Goal: Transaction & Acquisition: Purchase product/service

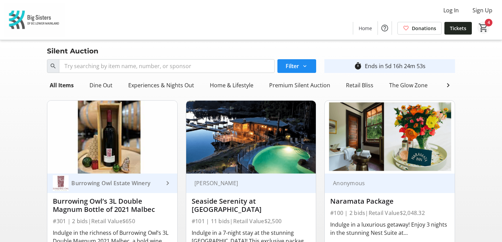
click at [483, 23] on mat-icon "4" at bounding box center [483, 28] width 10 height 10
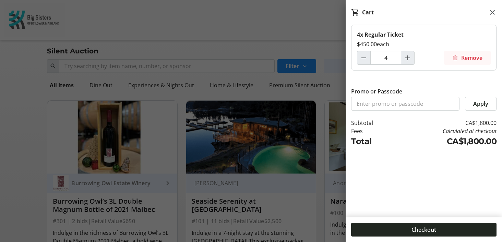
click at [469, 57] on span "Remove" at bounding box center [471, 58] width 21 height 8
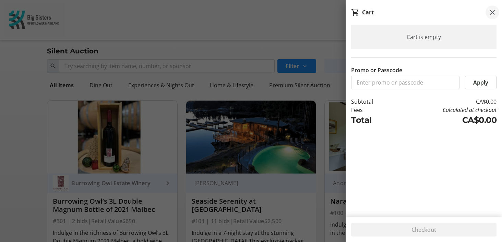
click at [492, 12] on mat-icon at bounding box center [492, 12] width 8 height 8
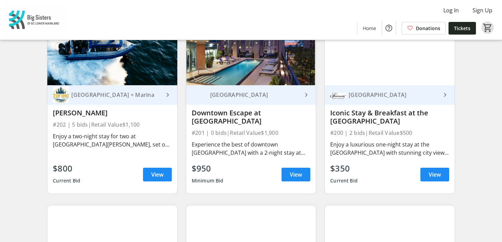
scroll to position [283, 0]
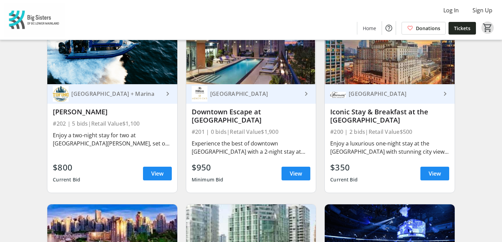
click at [164, 145] on div "Enjoy a two-night stay for two at [GEOGRAPHIC_DATA][PERSON_NAME], set on the vi…" at bounding box center [112, 139] width 119 height 16
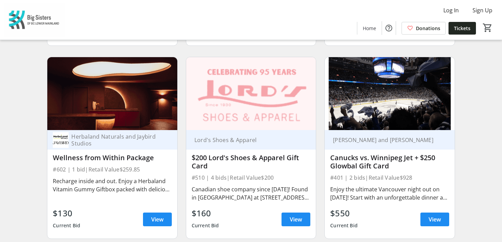
scroll to position [2149, 0]
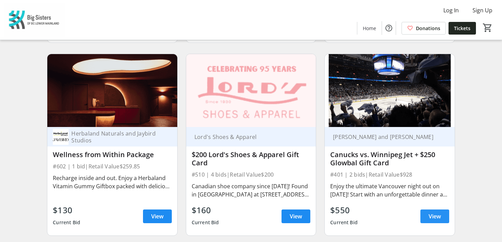
click at [432, 213] on span "View" at bounding box center [435, 217] width 12 height 8
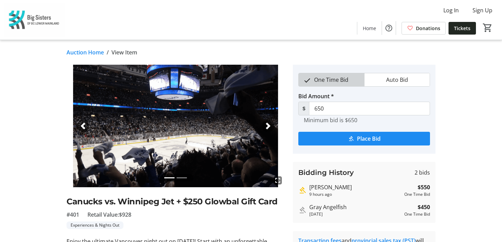
click at [349, 81] on span "One Time Bid" at bounding box center [331, 79] width 43 height 13
click at [343, 140] on span "submit" at bounding box center [364, 139] width 132 height 16
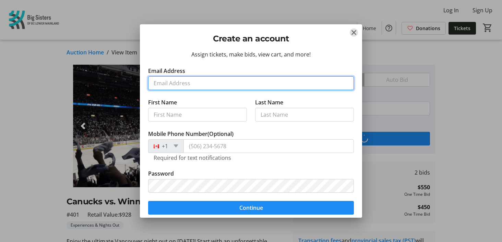
click at [247, 83] on input "Email Address" at bounding box center [251, 83] width 206 height 14
type input "[PERSON_NAME][EMAIL_ADDRESS][DOMAIN_NAME]"
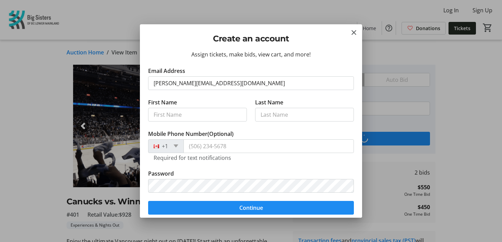
type input "[PERSON_NAME]"
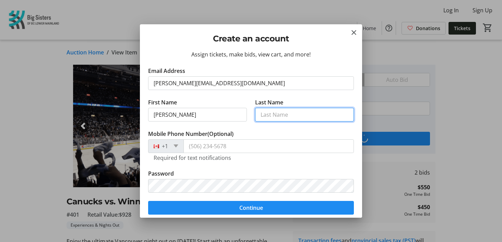
type input "Samieian"
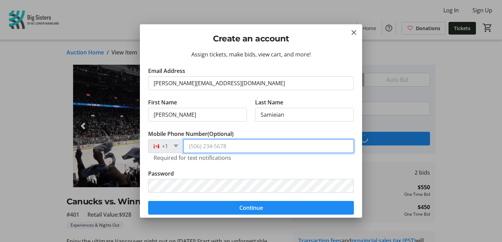
click at [212, 146] on input "Mobile Phone Number (Optional)" at bounding box center [268, 147] width 170 height 14
type input "[PHONE_NUMBER]"
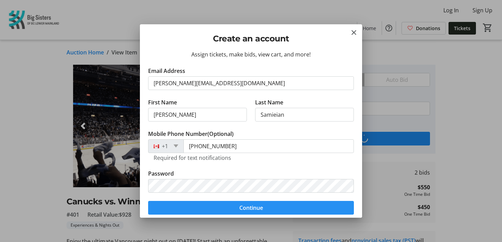
click at [185, 207] on form "Email Address [PERSON_NAME][EMAIL_ADDRESS][DOMAIN_NAME] First Name [PERSON_NAME…" at bounding box center [251, 141] width 206 height 148
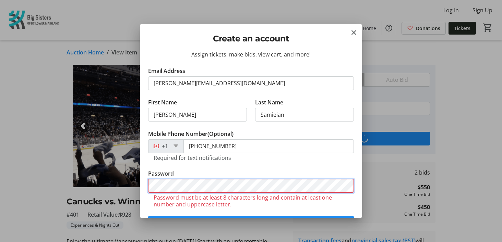
drag, startPoint x: 185, startPoint y: 207, endPoint x: 130, endPoint y: 184, distance: 60.3
click at [130, 184] on div "Create an account Assign tickets, make bids, view cart, and more! Email Address…" at bounding box center [251, 121] width 502 height 242
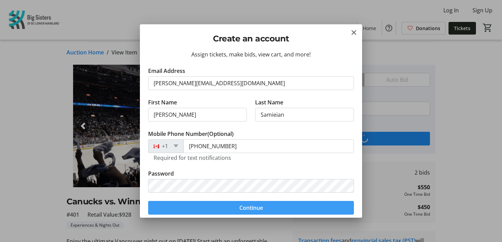
click at [166, 209] on span "submit" at bounding box center [251, 208] width 206 height 16
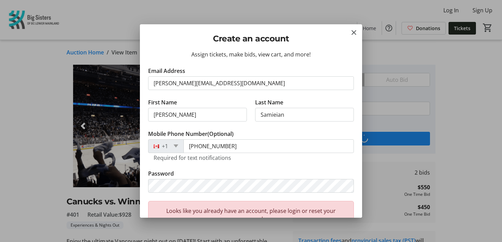
scroll to position [92, 0]
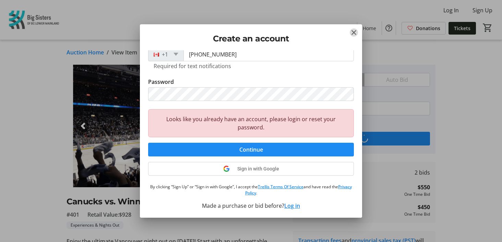
click at [354, 31] on mat-icon "Close" at bounding box center [354, 32] width 8 height 8
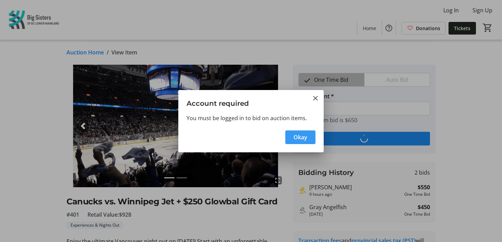
click at [303, 142] on span "button" at bounding box center [300, 137] width 30 height 16
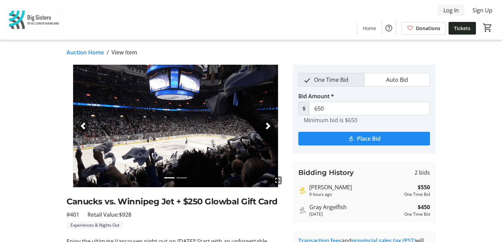
click at [456, 10] on span "Log In" at bounding box center [450, 10] width 15 height 8
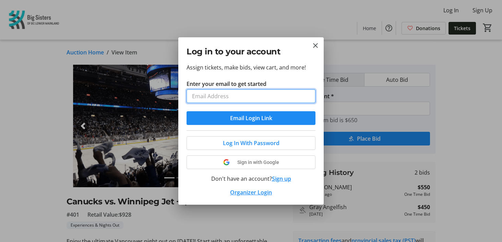
click at [260, 99] on input "Enter your email to get started" at bounding box center [251, 97] width 129 height 14
type input "[PERSON_NAME][EMAIL_ADDRESS][DOMAIN_NAME]"
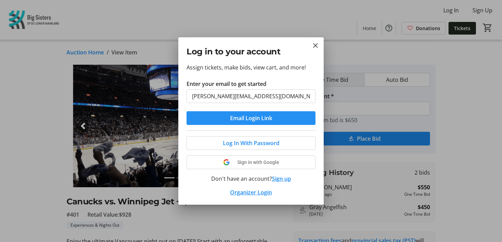
click at [247, 121] on span "Email Login Link" at bounding box center [251, 118] width 42 height 8
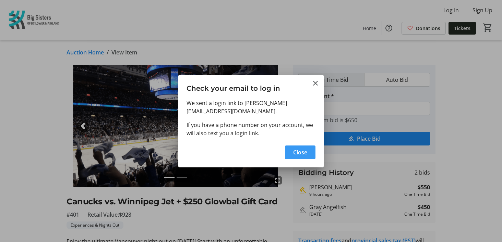
click at [294, 152] on span "Close" at bounding box center [300, 153] width 14 height 8
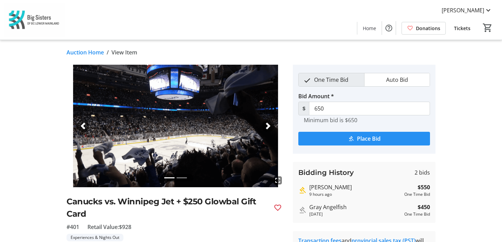
click at [358, 139] on span "Place Bid" at bounding box center [369, 139] width 24 height 8
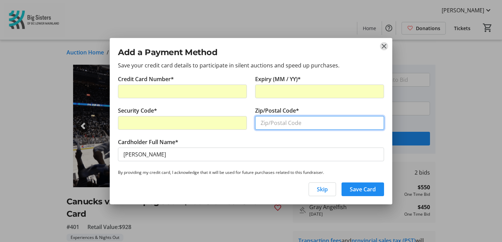
click at [282, 124] on input "Zip/Postal Code*" at bounding box center [319, 123] width 129 height 14
type input "V6A 4L5"
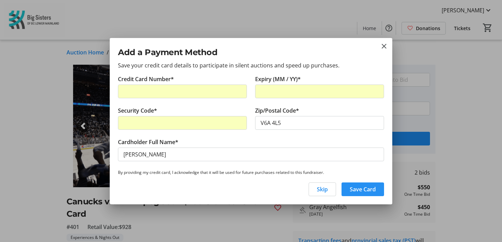
click at [367, 188] on span "Save Card" at bounding box center [363, 190] width 26 height 8
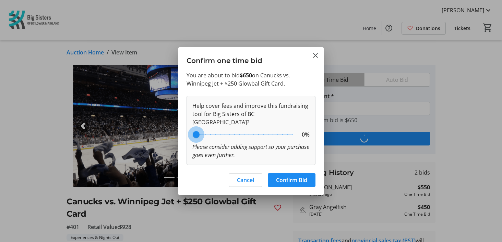
drag, startPoint x: 235, startPoint y: 135, endPoint x: 187, endPoint y: 138, distance: 47.8
type input "0"
click at [188, 138] on input "range" at bounding box center [244, 134] width 112 height 15
click at [303, 179] on span "Confirm Bid" at bounding box center [291, 180] width 31 height 8
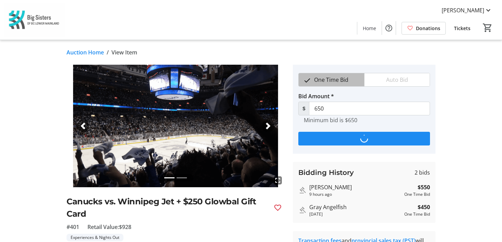
type input "750"
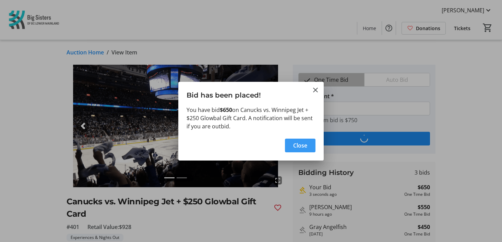
click at [302, 146] on span "Close" at bounding box center [300, 146] width 14 height 8
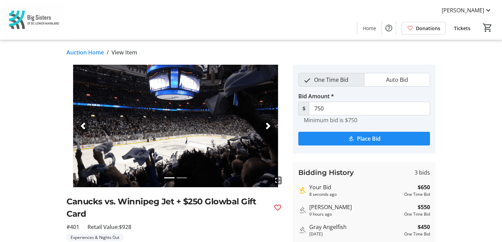
click at [83, 53] on link "Auction Home" at bounding box center [85, 52] width 37 height 8
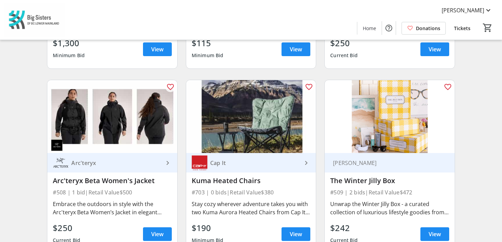
scroll to position [2502, 0]
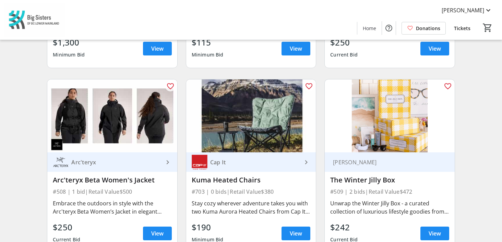
click at [256, 198] on div "Stay cozy wherever adventure takes you with two Kuma Aurora Heated Chairs from …" at bounding box center [251, 207] width 119 height 19
click at [287, 226] on span at bounding box center [296, 234] width 29 height 16
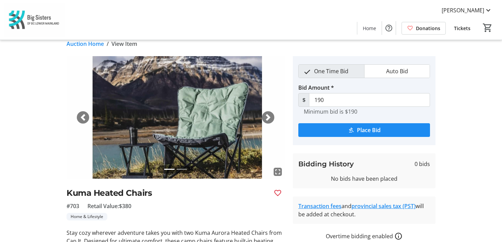
scroll to position [7, 0]
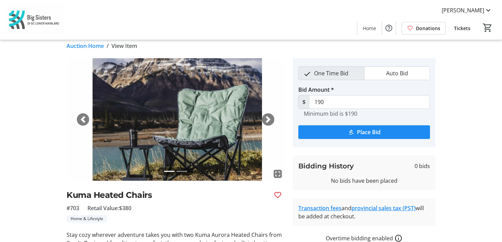
click at [268, 118] on span "button" at bounding box center [268, 119] width 7 height 7
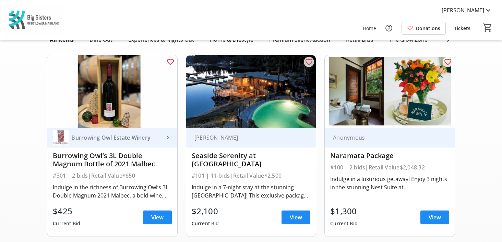
scroll to position [44, 0]
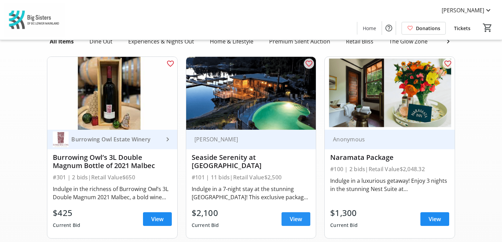
click at [295, 217] on span "View" at bounding box center [296, 219] width 12 height 8
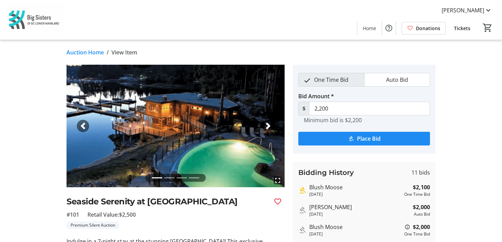
scroll to position [4, 0]
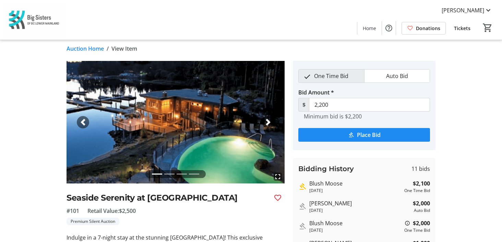
click at [265, 122] on span "button" at bounding box center [268, 122] width 7 height 7
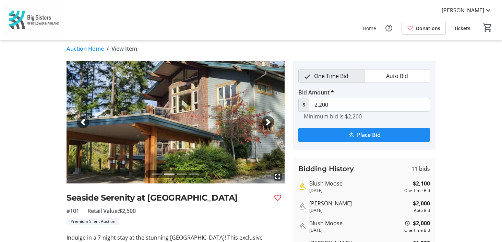
click at [265, 122] on span "button" at bounding box center [268, 122] width 7 height 7
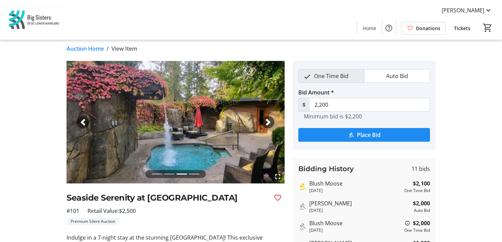
click at [265, 122] on span "button" at bounding box center [268, 122] width 7 height 7
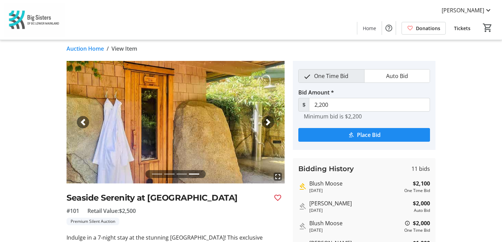
click at [265, 122] on span "button" at bounding box center [268, 122] width 7 height 7
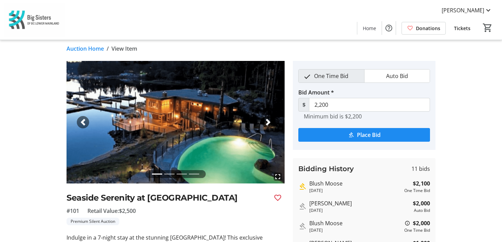
click at [265, 122] on span "button" at bounding box center [268, 122] width 7 height 7
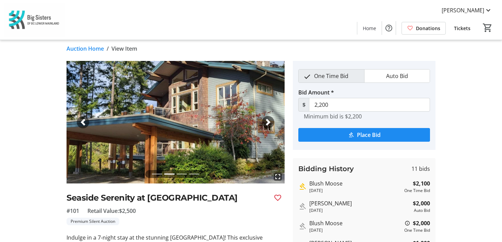
click at [265, 122] on span "button" at bounding box center [268, 122] width 7 height 7
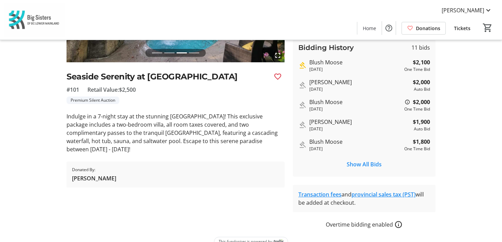
scroll to position [128, 0]
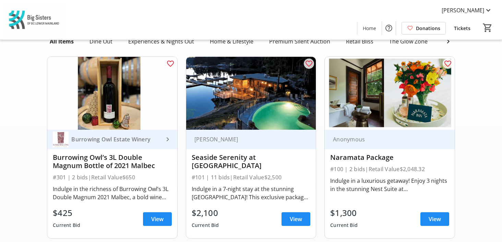
scroll to position [64, 0]
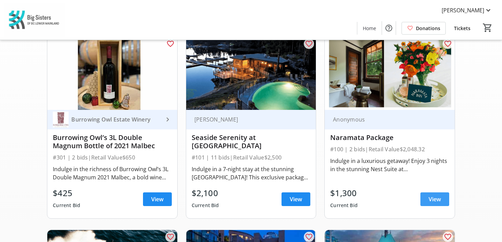
click at [425, 204] on span at bounding box center [434, 199] width 29 height 16
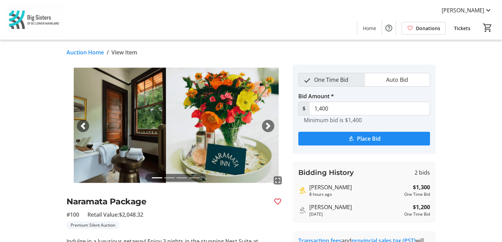
click at [271, 123] on span "button" at bounding box center [268, 126] width 7 height 7
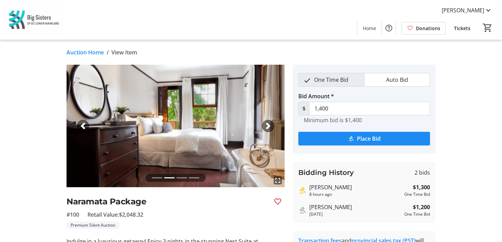
click at [271, 123] on span "button" at bounding box center [268, 126] width 7 height 7
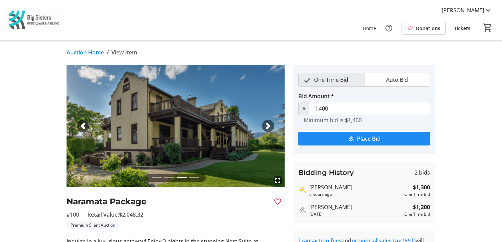
click at [271, 123] on span "button" at bounding box center [268, 126] width 7 height 7
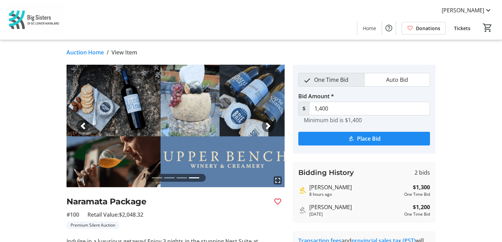
click at [271, 123] on span "button" at bounding box center [268, 126] width 7 height 7
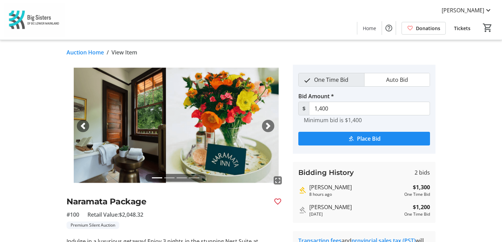
click at [271, 123] on span "button" at bounding box center [268, 126] width 7 height 7
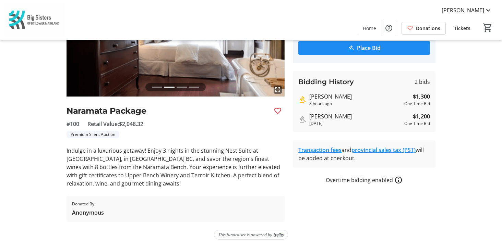
scroll to position [93, 0]
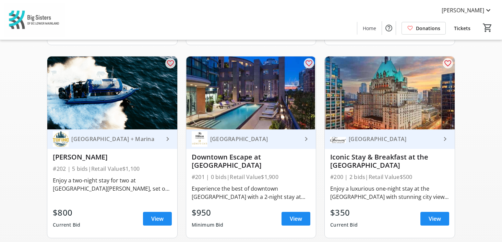
scroll to position [239, 0]
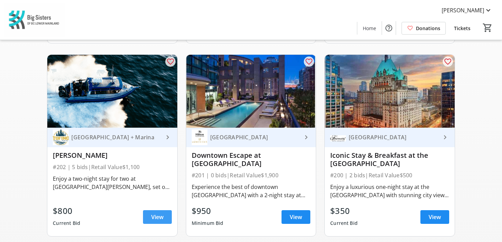
click at [159, 218] on span "View" at bounding box center [157, 217] width 12 height 8
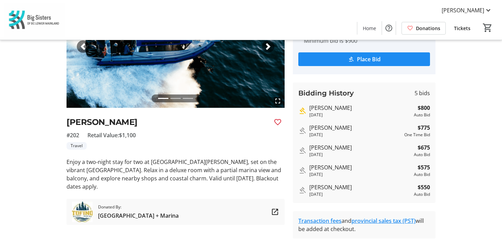
scroll to position [80, 0]
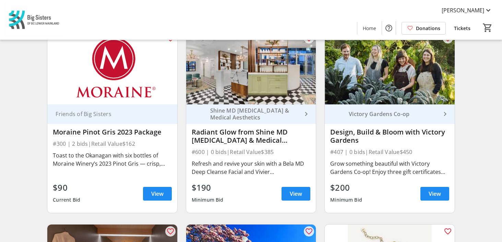
scroll to position [1592, 0]
